Goal: Transaction & Acquisition: Purchase product/service

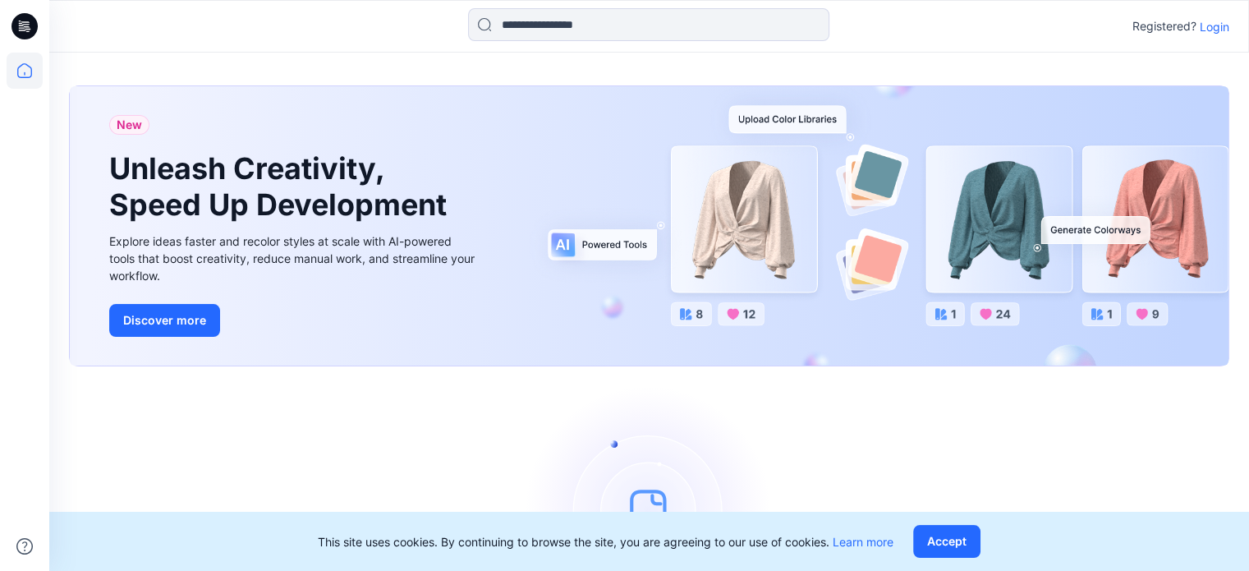
click at [1215, 27] on p "Login" at bounding box center [1215, 26] width 30 height 17
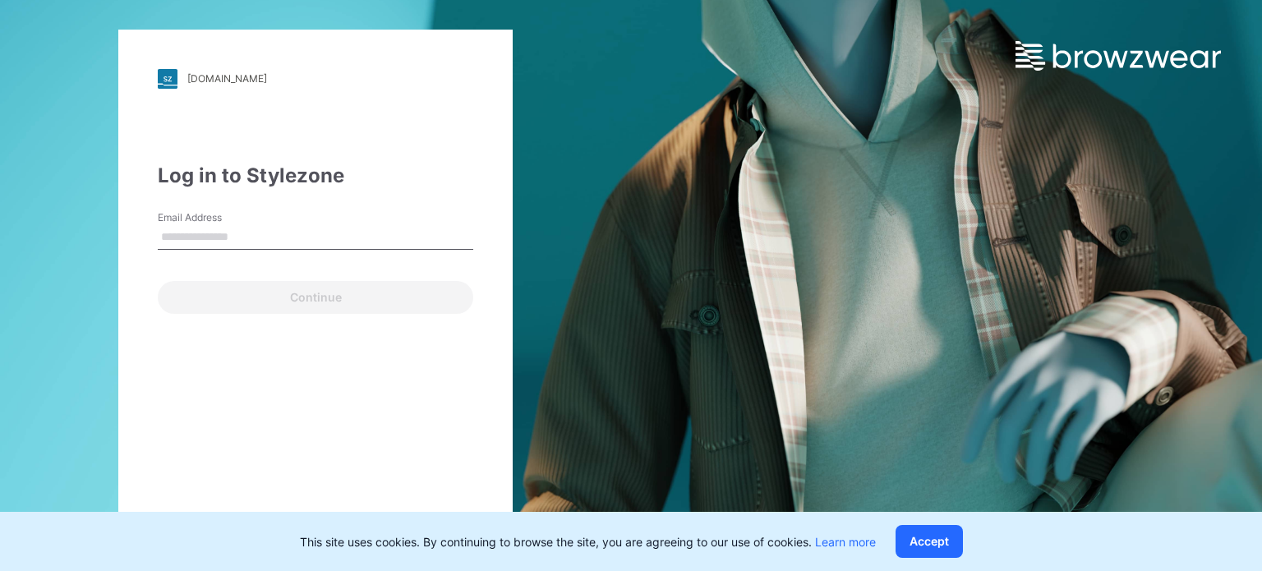
type input "**********"
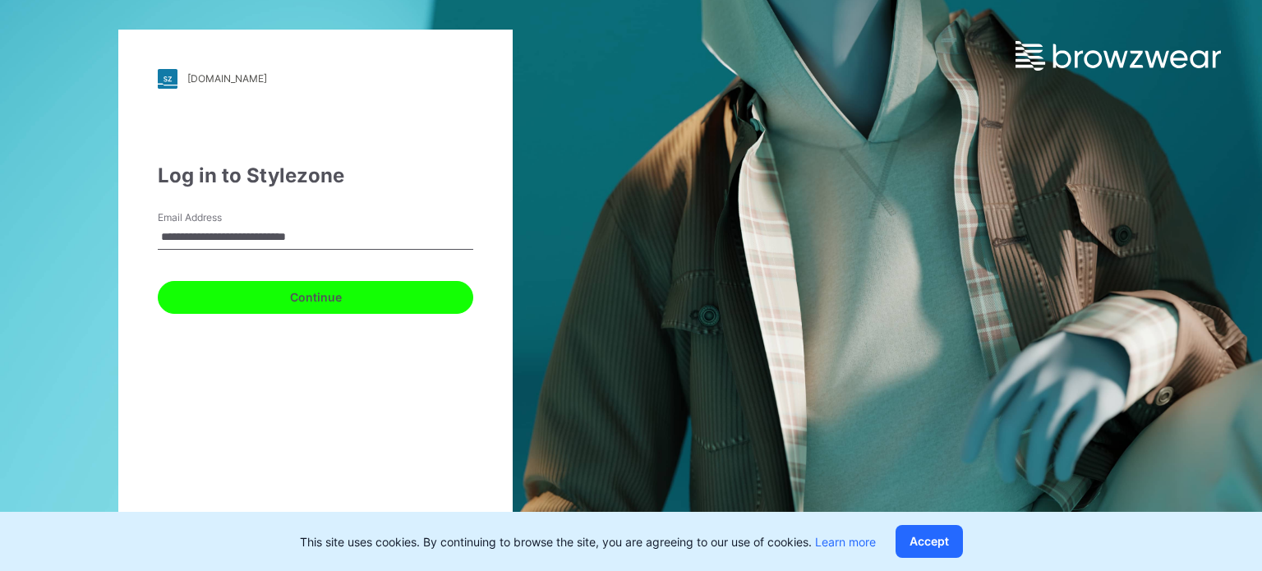
click at [322, 300] on button "Continue" at bounding box center [315, 297] width 315 height 33
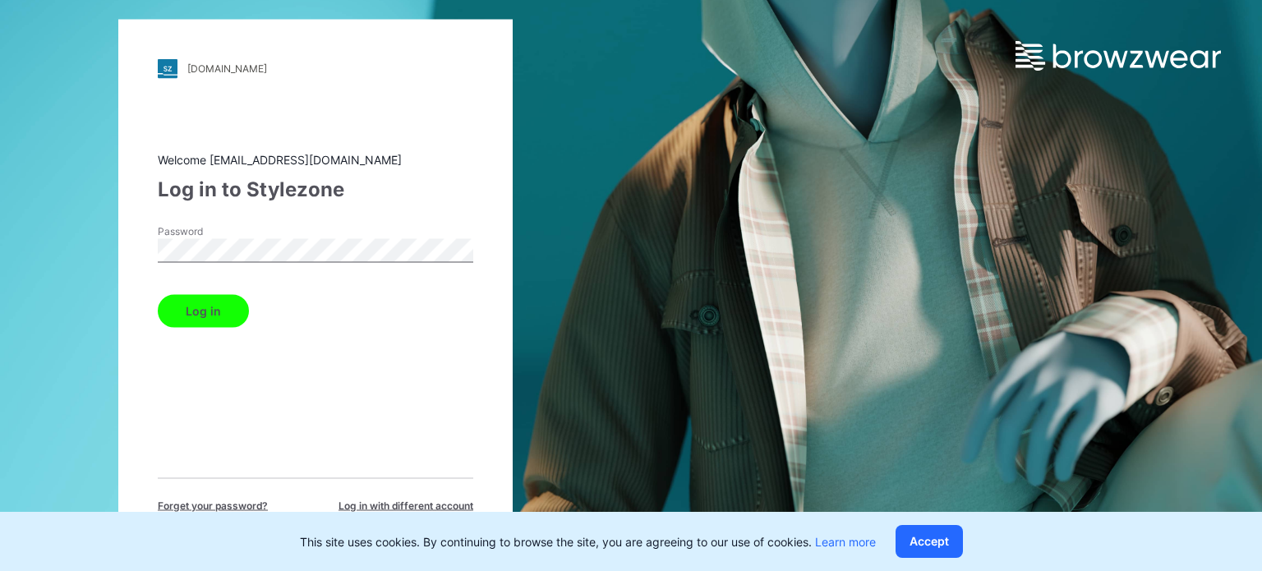
click at [221, 310] on button "Log in" at bounding box center [203, 310] width 91 height 33
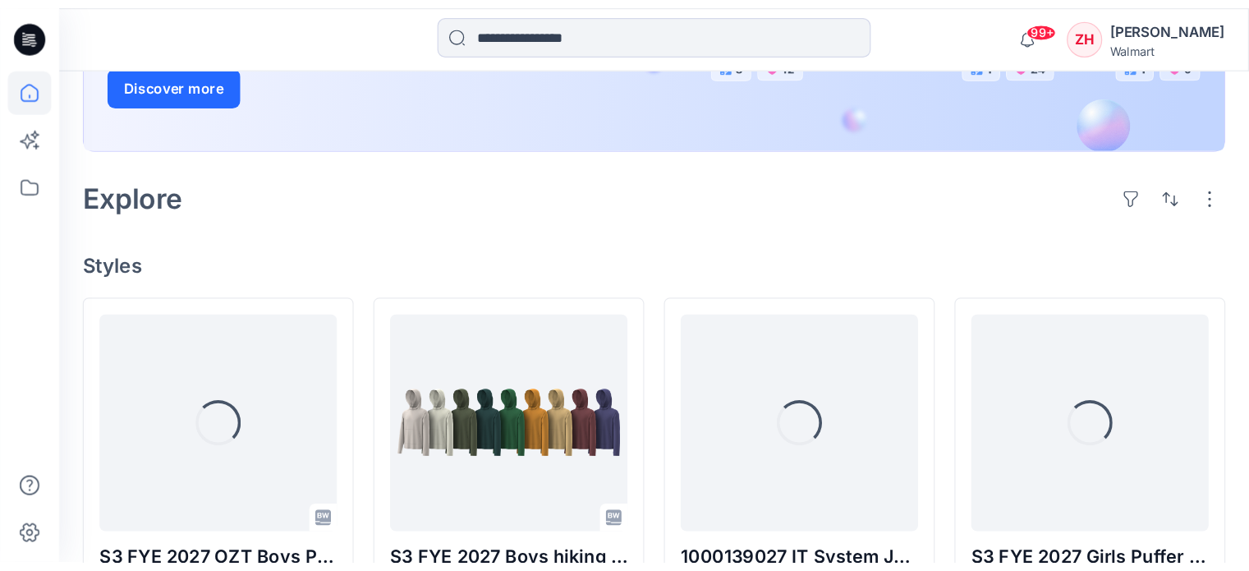
scroll to position [303, 0]
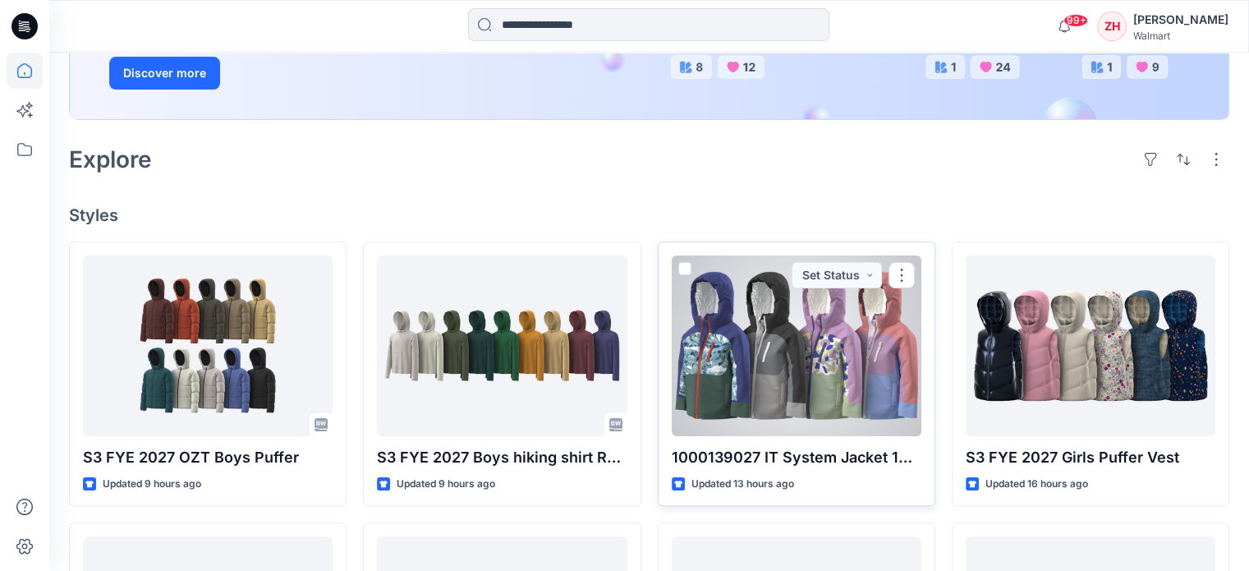
click at [841, 328] on div at bounding box center [797, 345] width 250 height 181
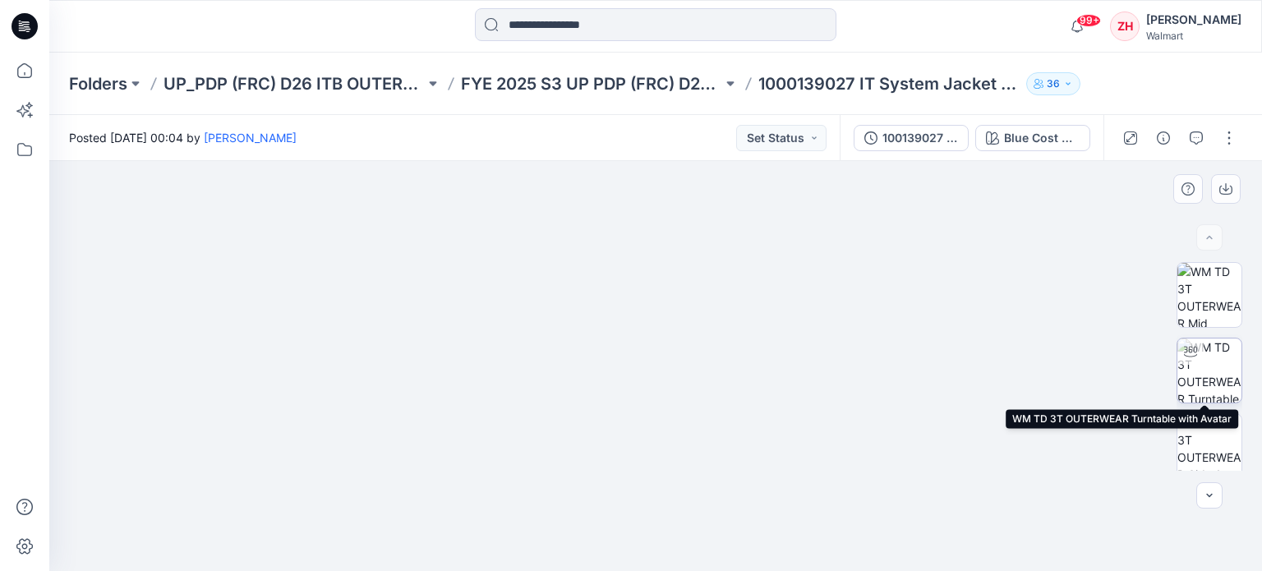
click at [1225, 347] on img at bounding box center [1209, 370] width 64 height 64
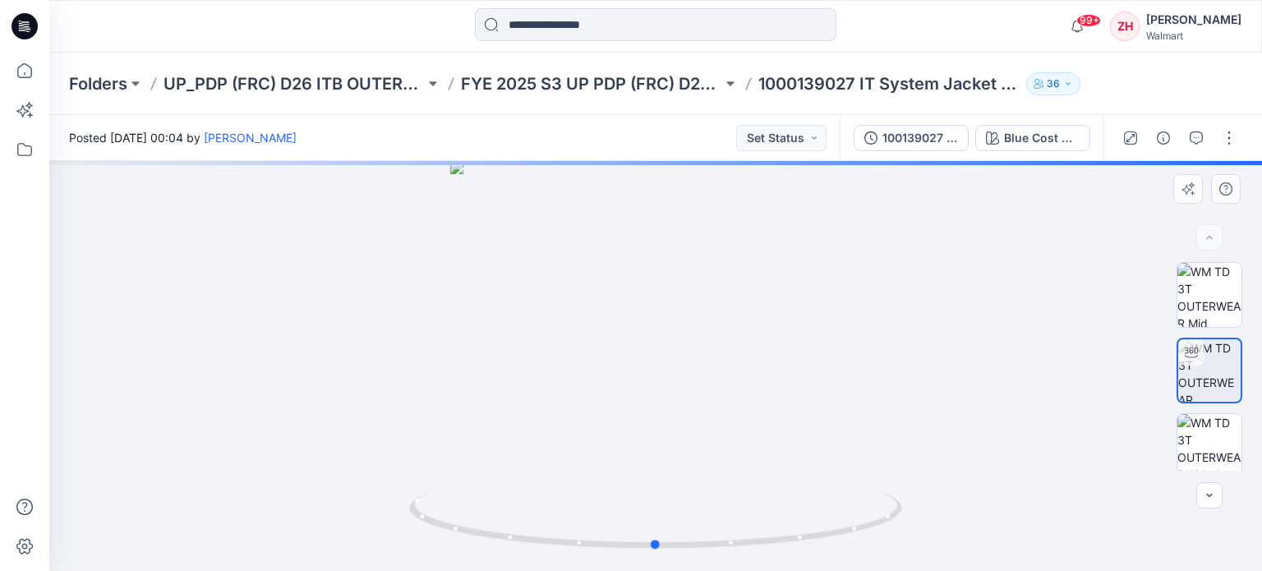
click at [757, 554] on img at bounding box center [655, 531] width 493 height 80
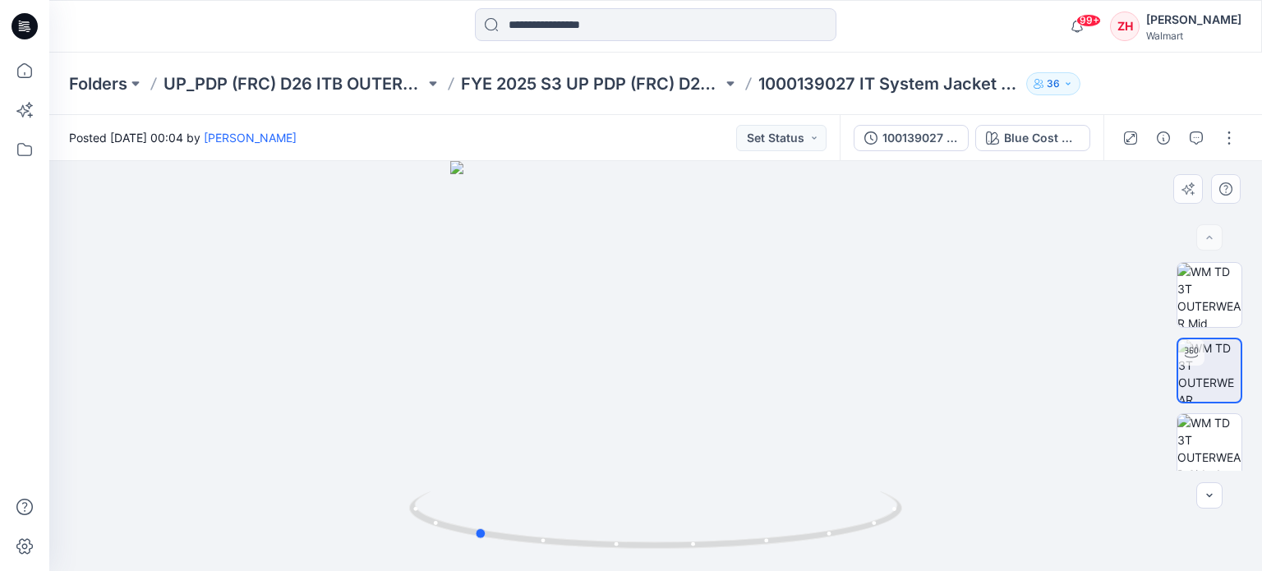
drag, startPoint x: 657, startPoint y: 547, endPoint x: 969, endPoint y: 529, distance: 312.7
click at [969, 529] on div at bounding box center [655, 366] width 1212 height 410
click at [1204, 426] on img at bounding box center [1209, 446] width 64 height 64
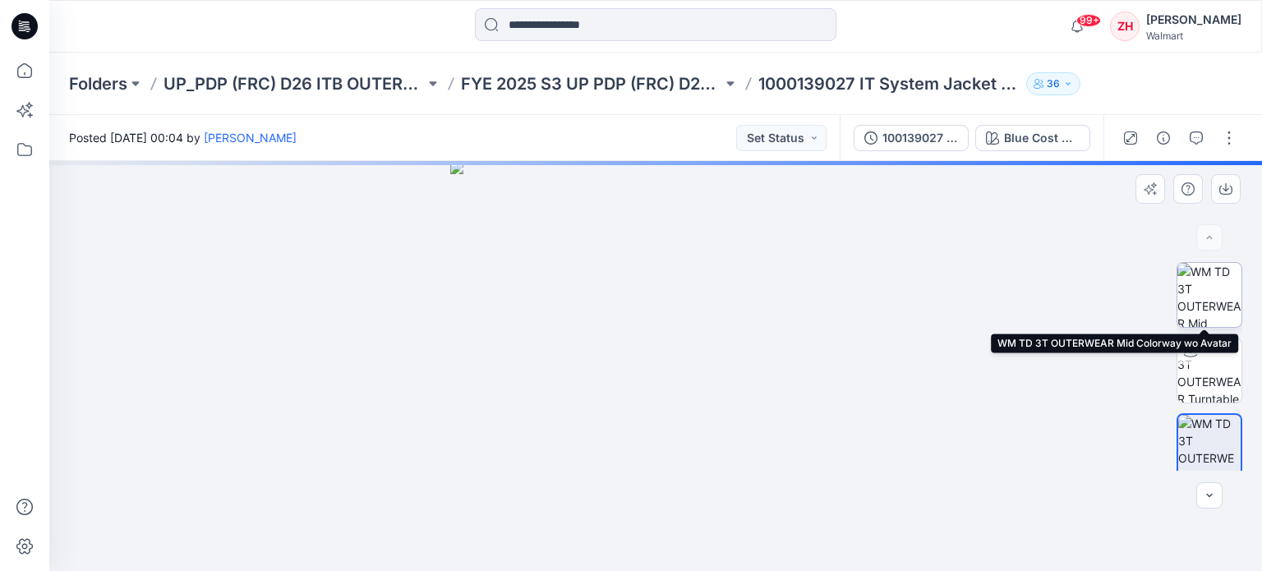
click at [1191, 292] on img at bounding box center [1209, 295] width 64 height 64
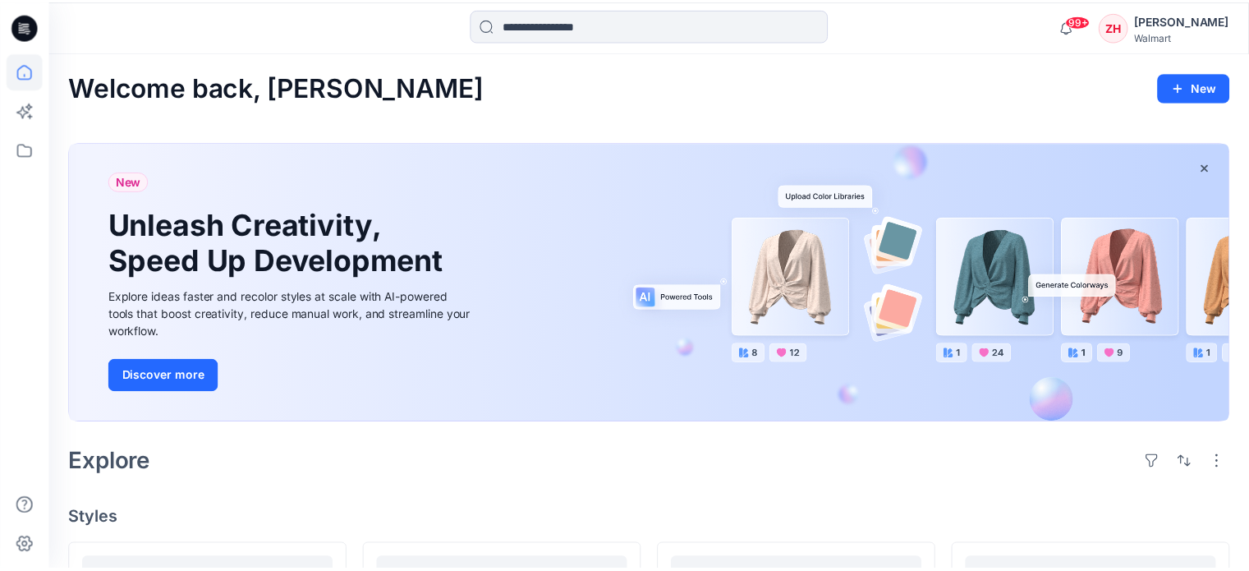
scroll to position [303, 0]
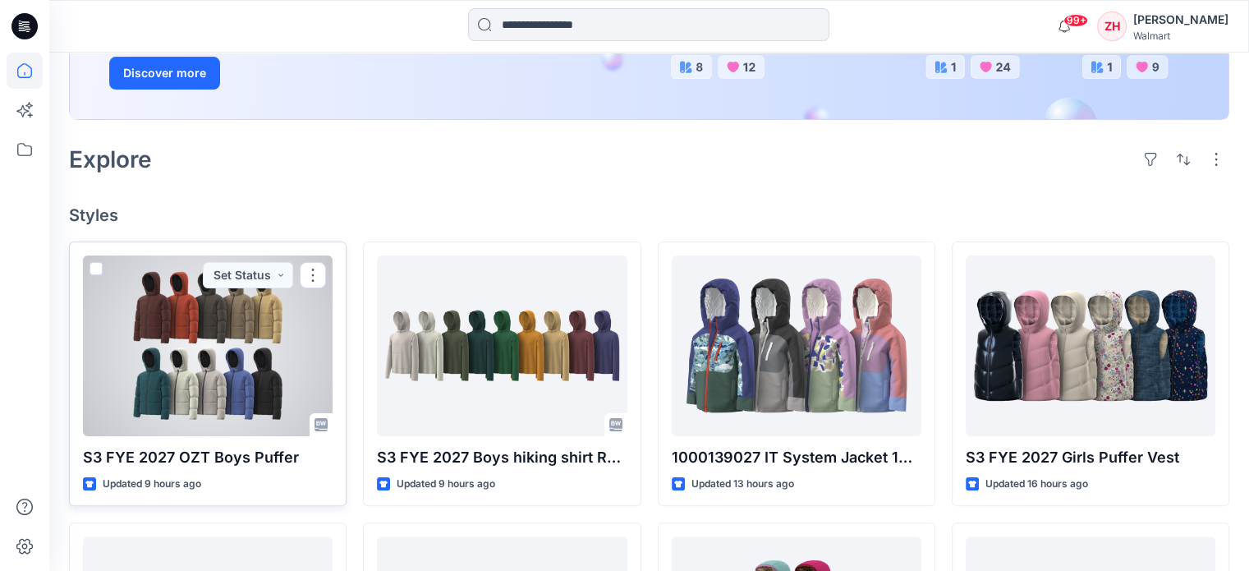
click at [232, 352] on div at bounding box center [208, 345] width 250 height 181
